Goal: Transaction & Acquisition: Purchase product/service

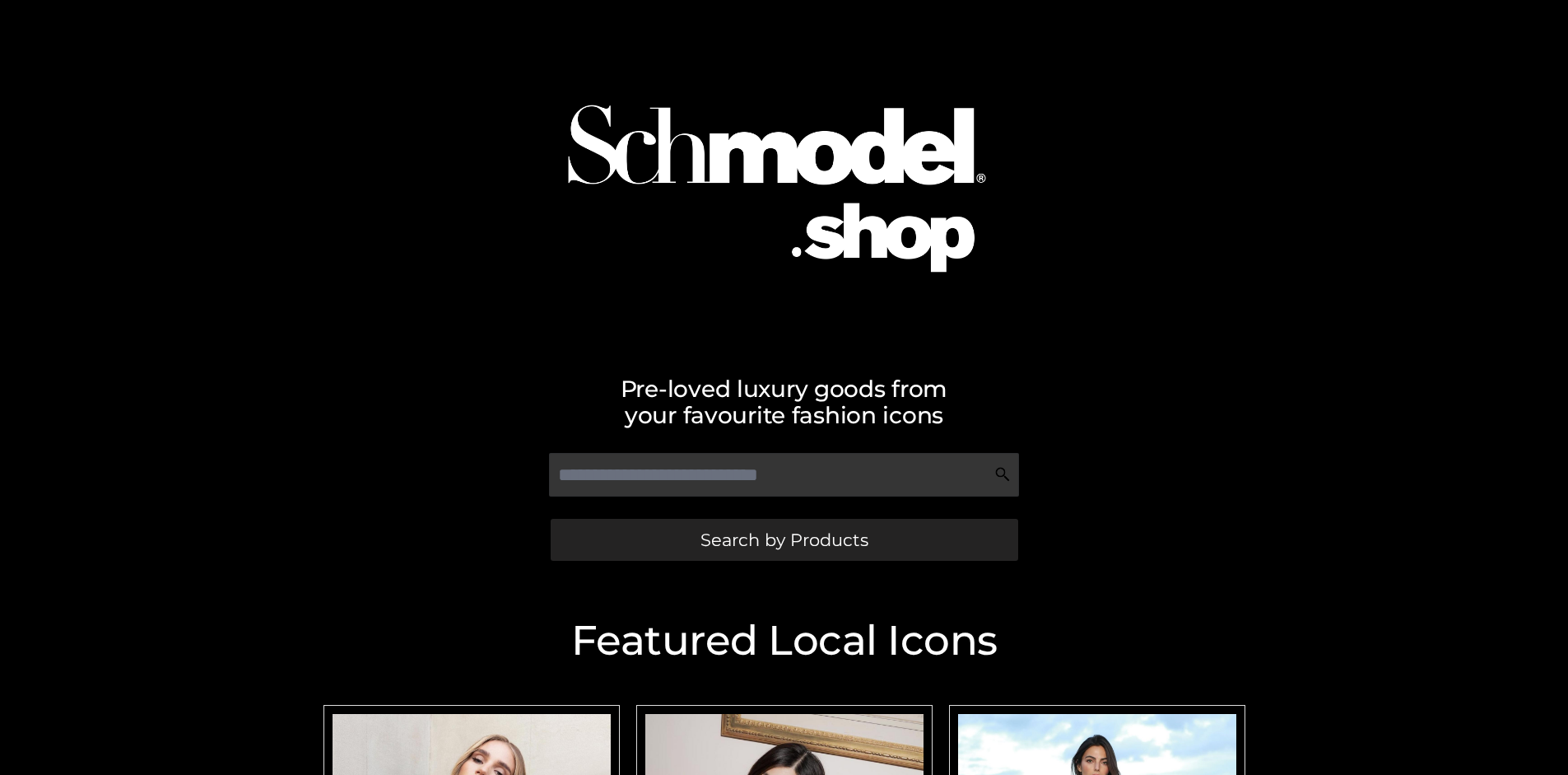
click at [784, 539] on span "Search by Products" at bounding box center [785, 539] width 168 height 18
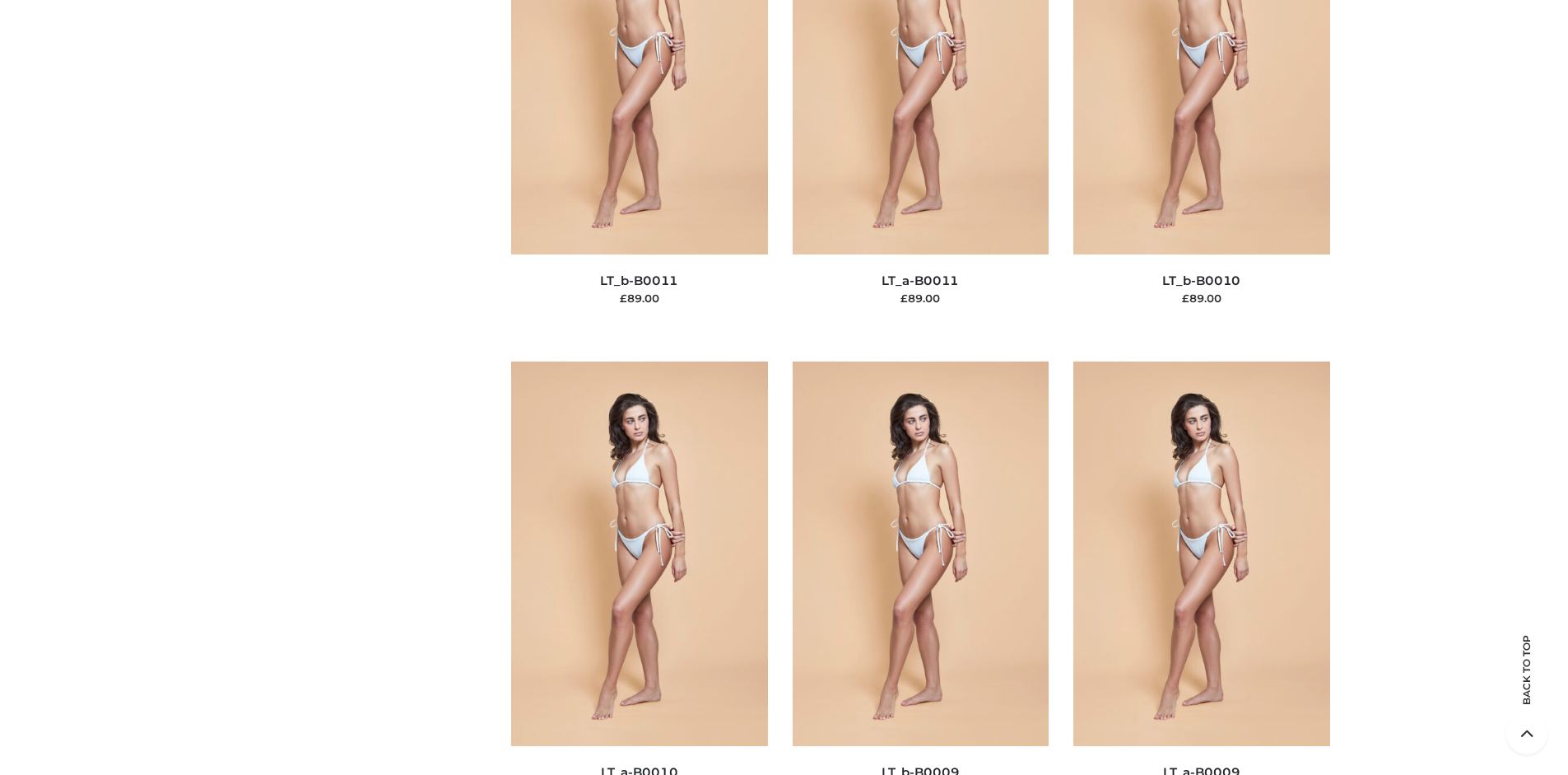
scroll to position [249, 0]
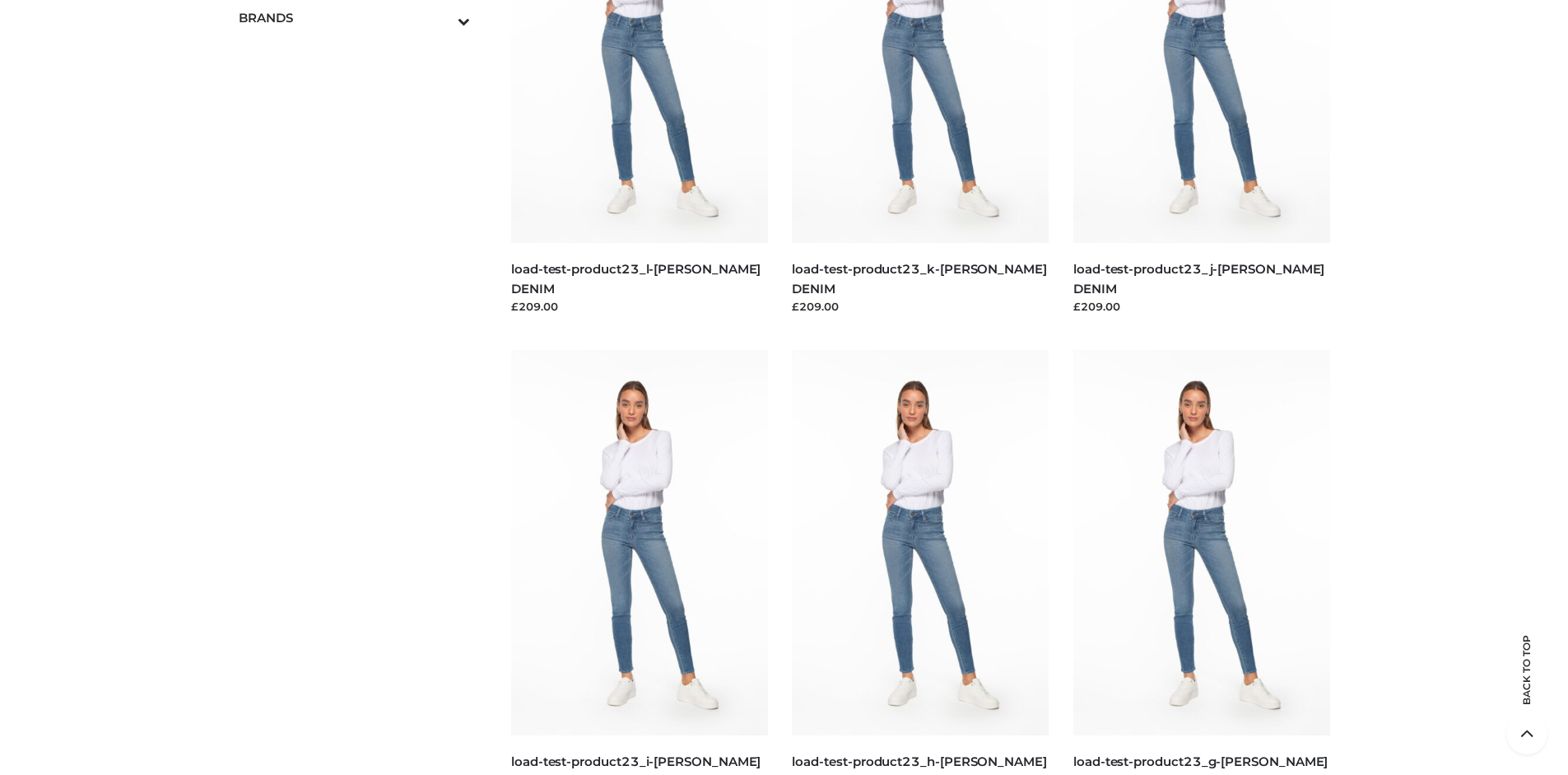
click at [441, 18] on icon "Toggle Submenu" at bounding box center [378, 21] width 184 height 19
click at [363, 52] on span "OPP SWIMWEAR" at bounding box center [363, 53] width 216 height 19
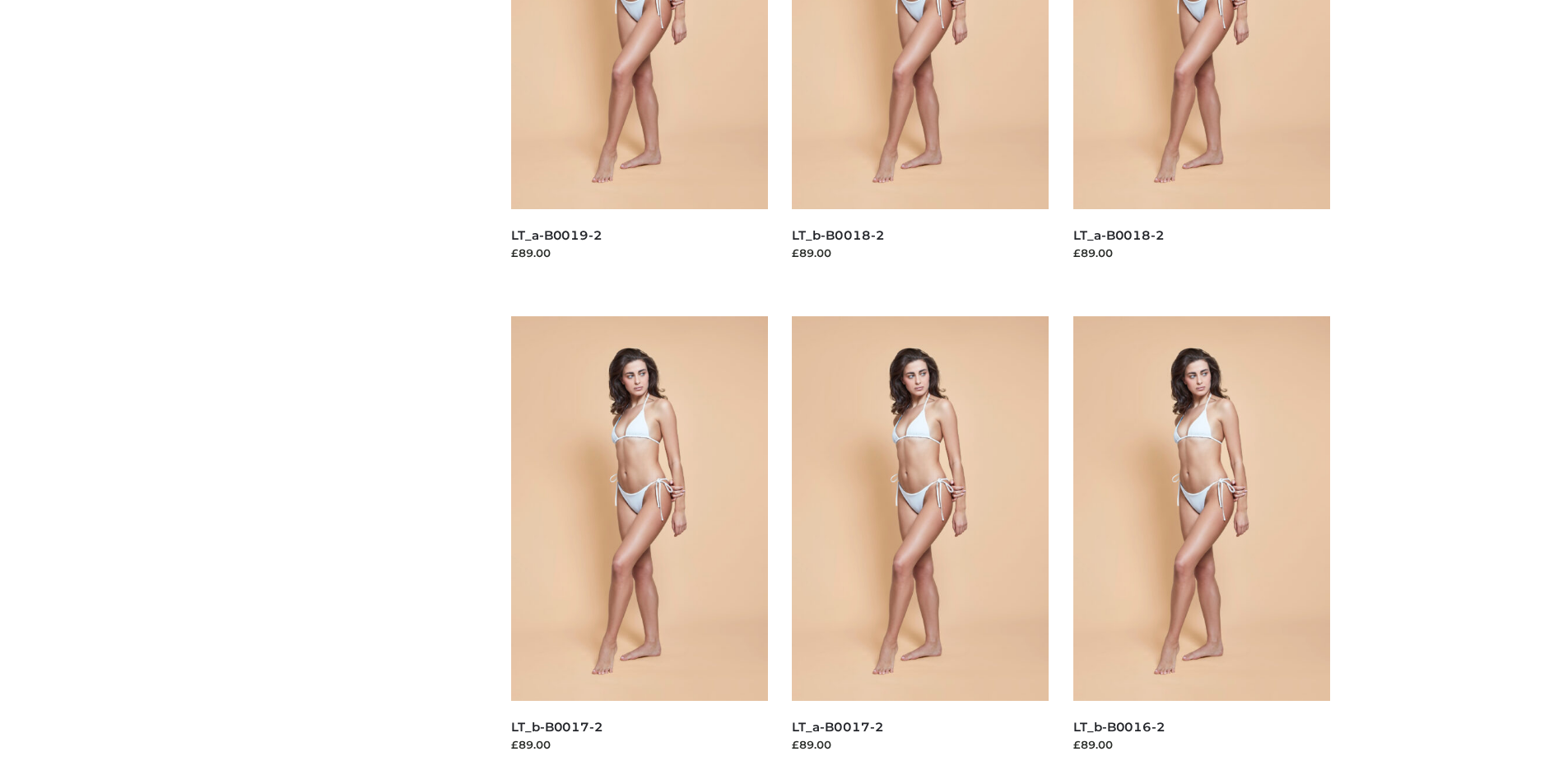
click at [639, 545] on img at bounding box center [639, 508] width 257 height 384
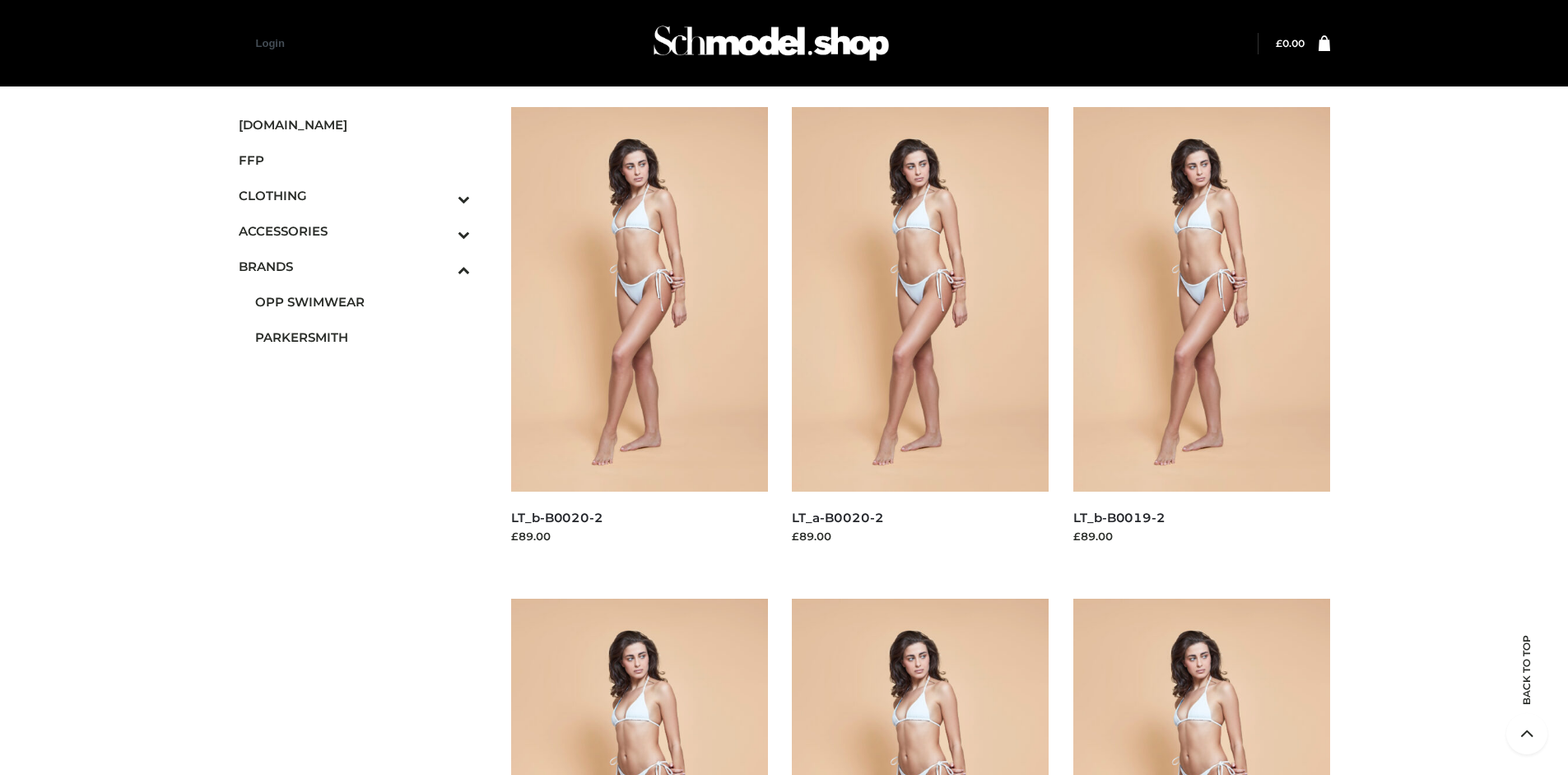
click at [920, 336] on img at bounding box center [919, 299] width 257 height 384
click at [441, 195] on icon "Toggle Submenu" at bounding box center [378, 199] width 184 height 19
click at [363, 301] on span "BOTTOMS" at bounding box center [363, 302] width 216 height 19
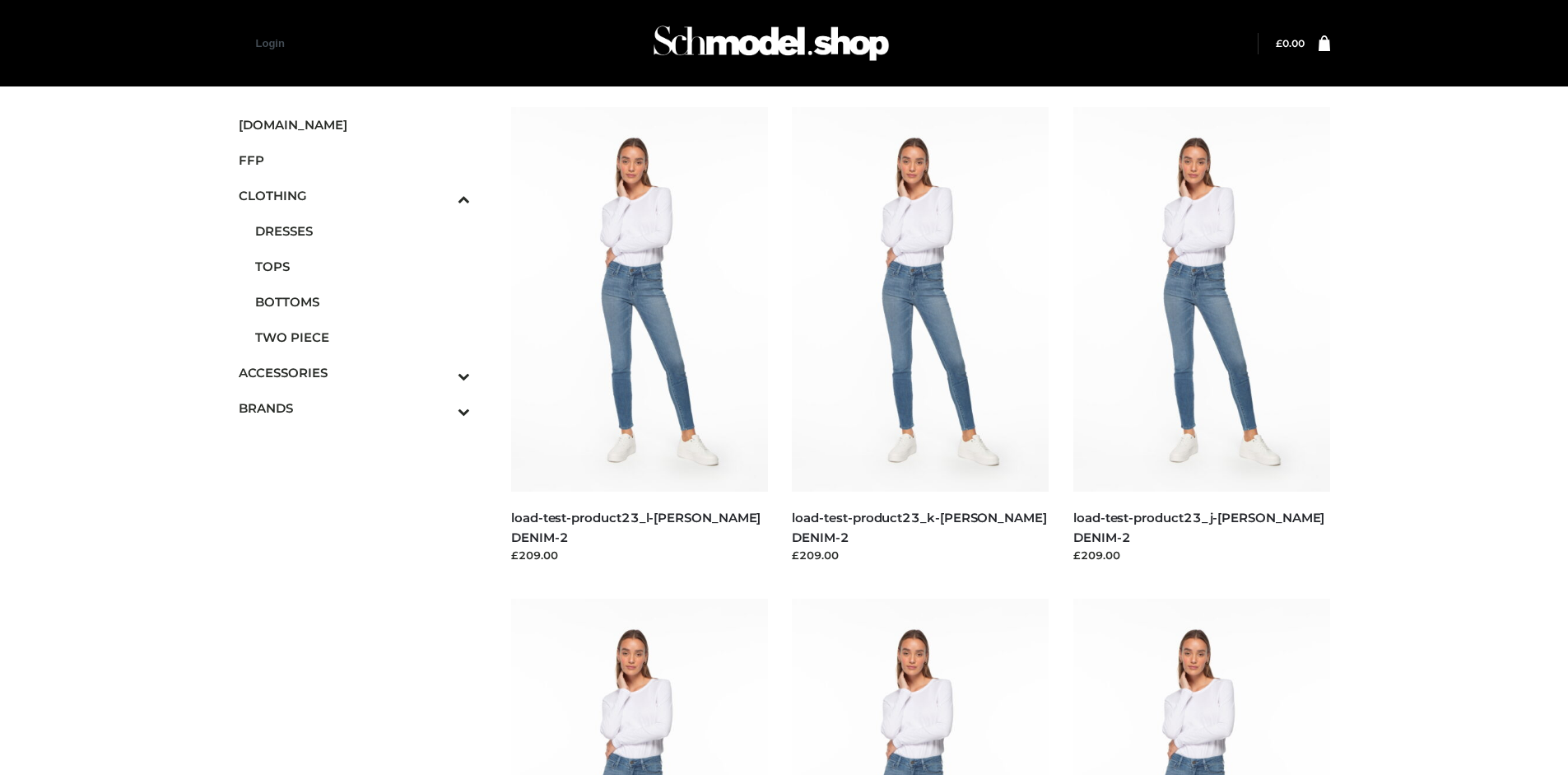
click at [920, 336] on img at bounding box center [919, 299] width 257 height 384
click at [354, 160] on span "FFP" at bounding box center [354, 160] width 232 height 19
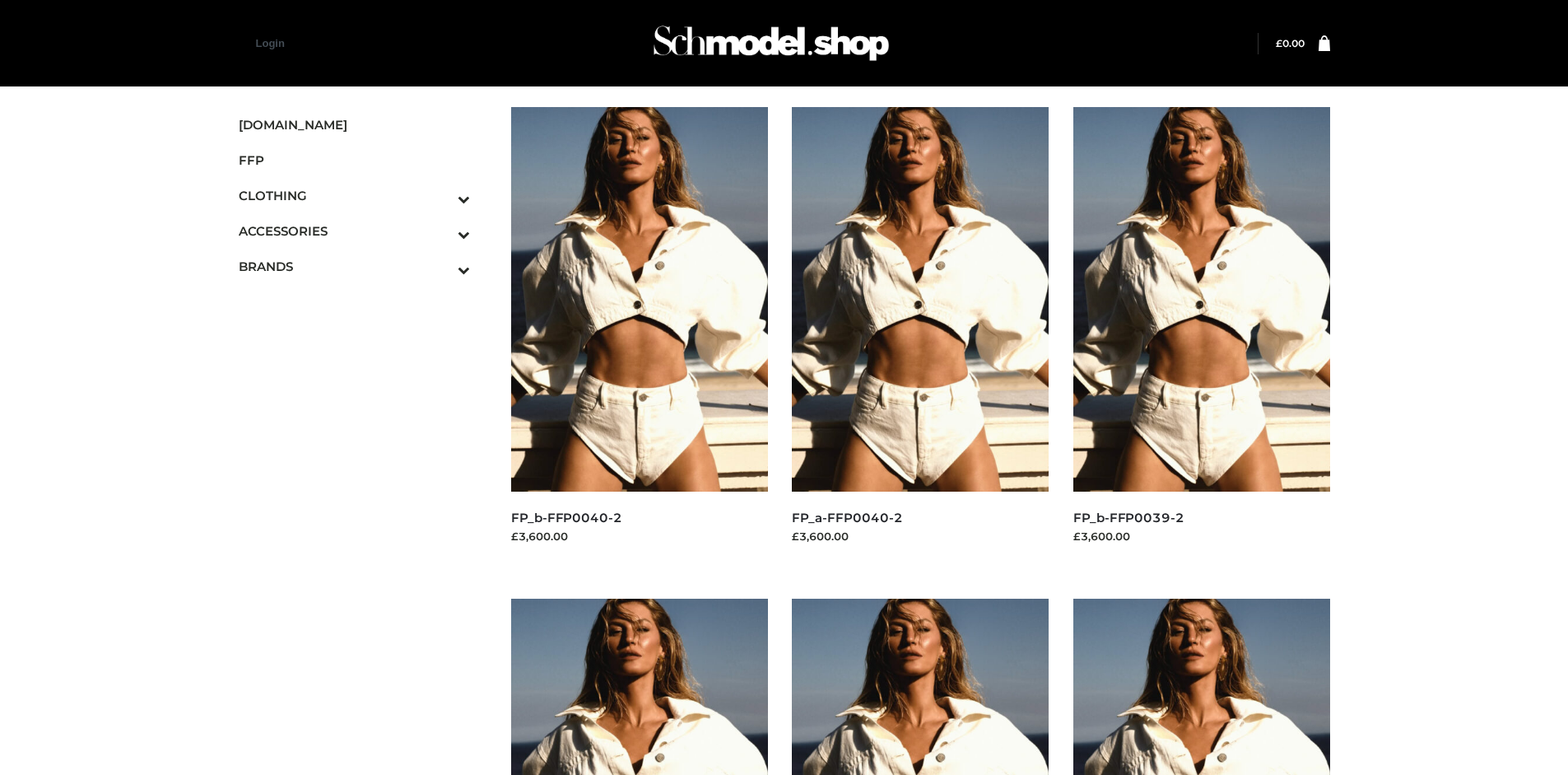
click at [639, 336] on img at bounding box center [639, 299] width 257 height 384
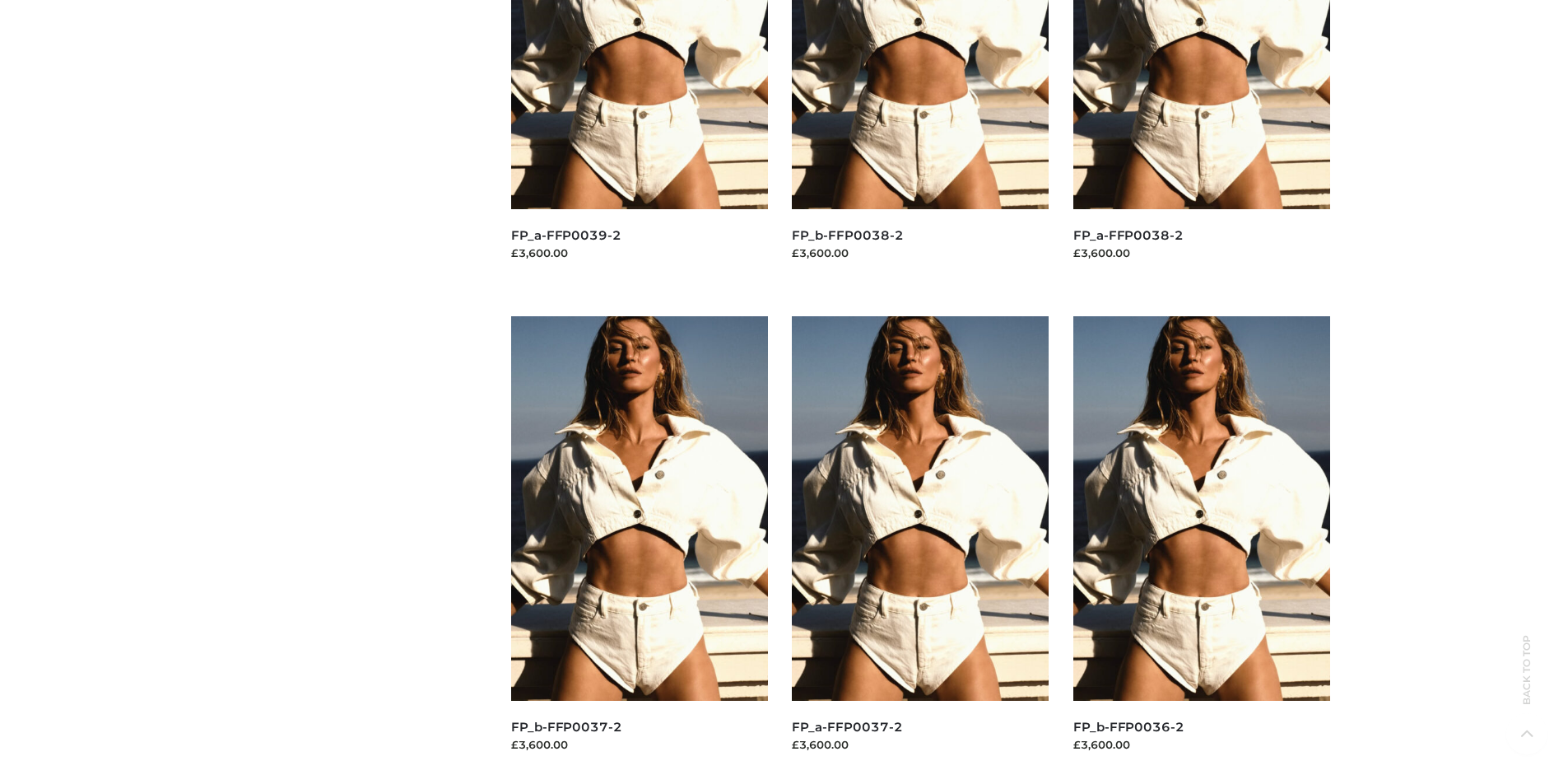
click at [1201, 545] on img at bounding box center [1202, 508] width 257 height 384
click at [920, 545] on img at bounding box center [919, 508] width 257 height 384
click at [1201, 545] on img at bounding box center [1202, 508] width 257 height 384
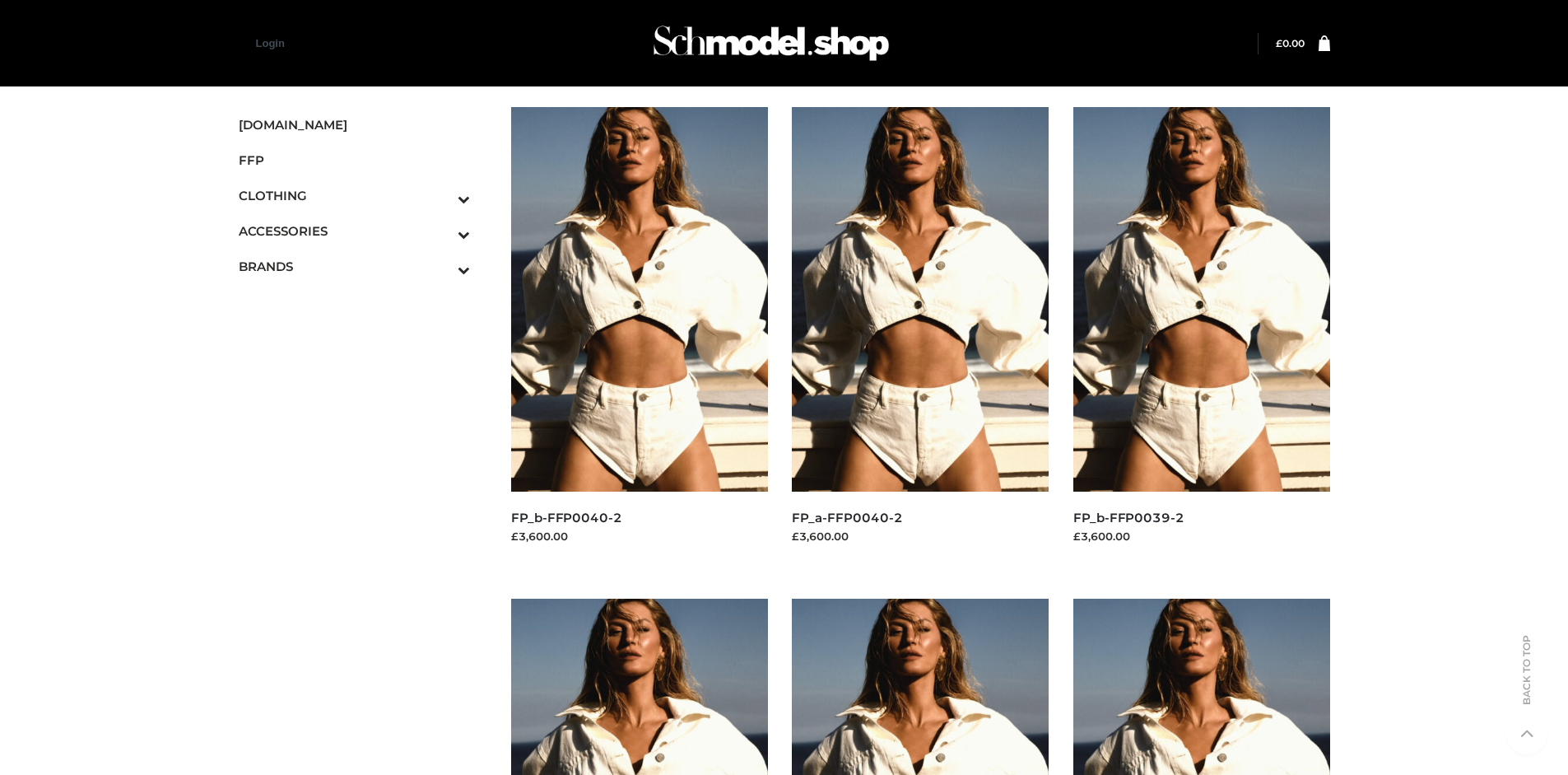
click at [441, 231] on icon "Toggle Submenu" at bounding box center [378, 235] width 184 height 19
click at [363, 301] on span "JEWELRY" at bounding box center [363, 302] width 216 height 19
click at [1201, 336] on img at bounding box center [1202, 299] width 257 height 384
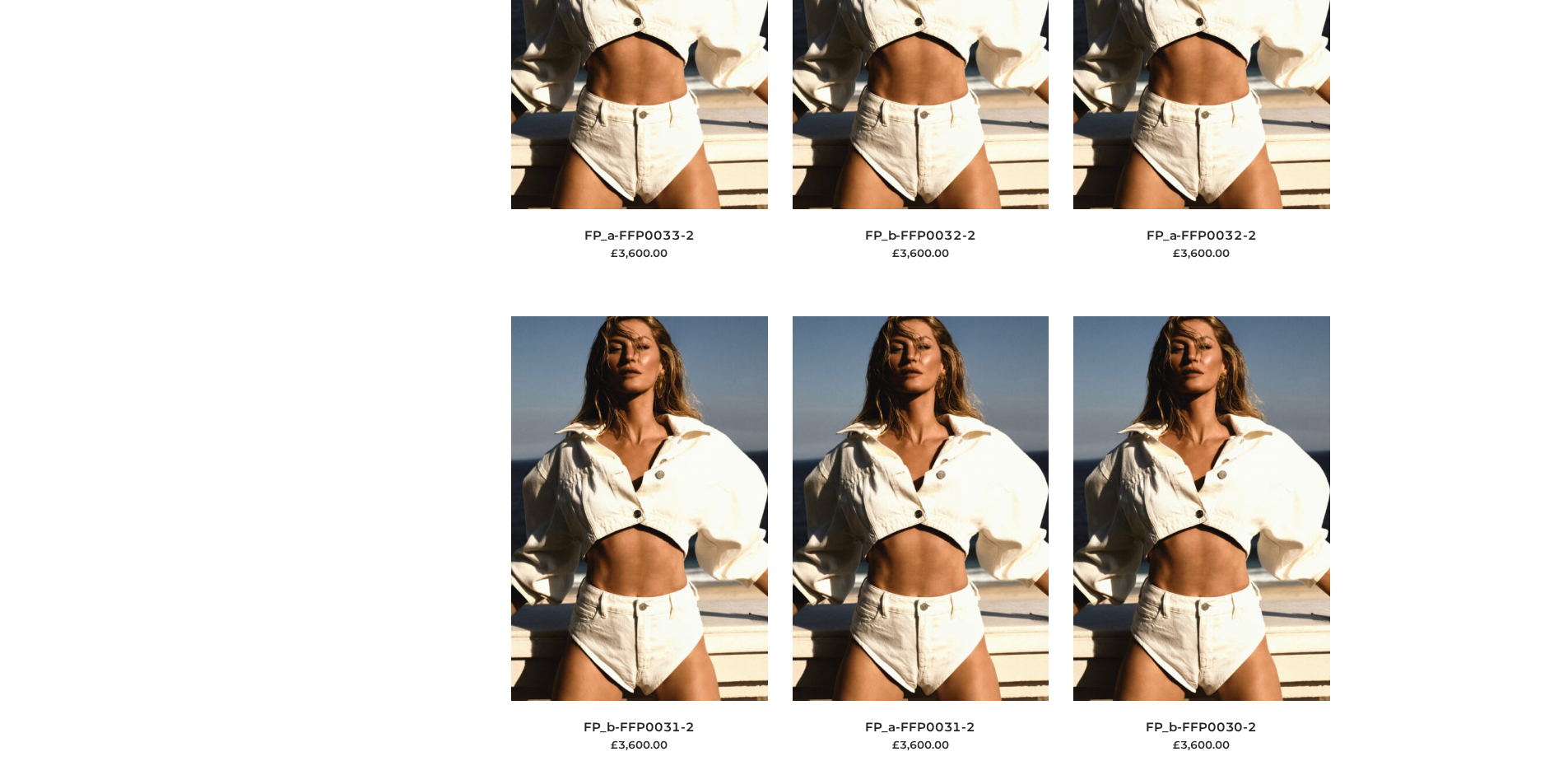
click at [1201, 545] on img at bounding box center [1202, 508] width 257 height 384
click at [639, 545] on img at bounding box center [639, 508] width 257 height 384
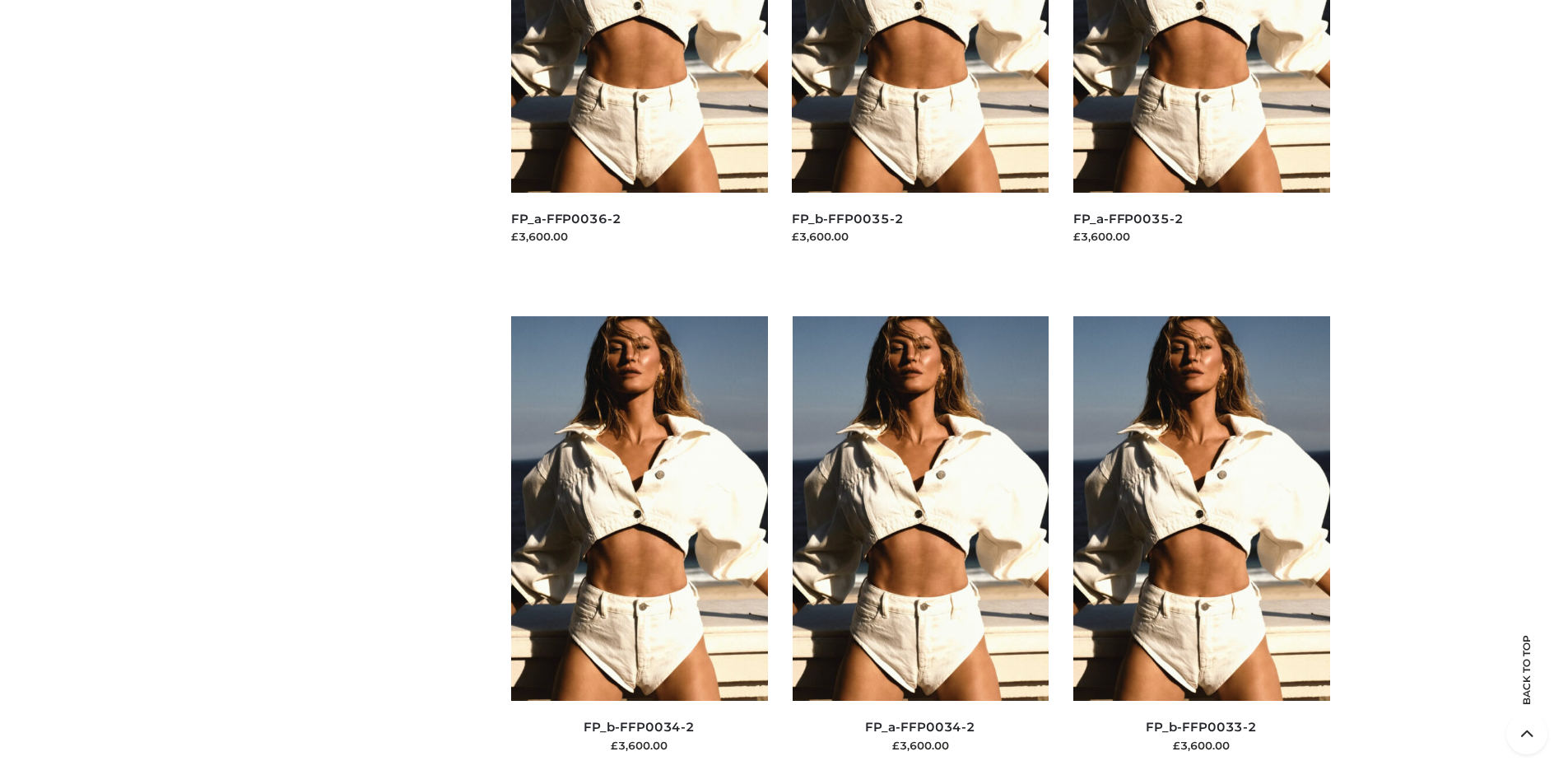
click at [920, 545] on img at bounding box center [920, 508] width 257 height 384
